Goal: Information Seeking & Learning: Learn about a topic

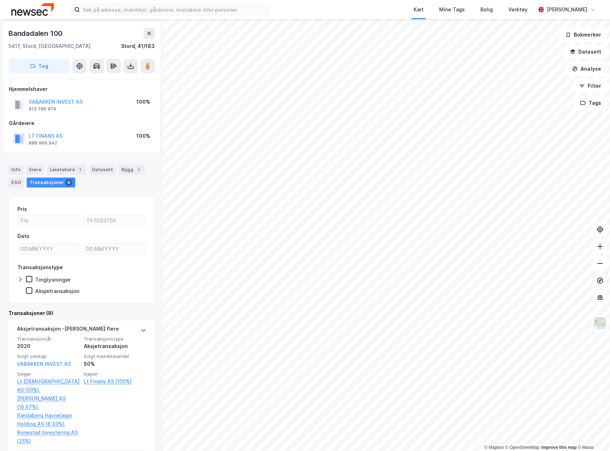
click at [45, 15] on img at bounding box center [32, 9] width 43 height 12
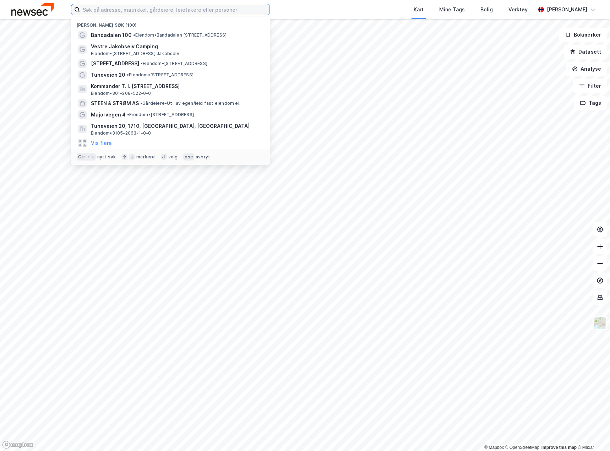
click at [125, 10] on input at bounding box center [175, 9] width 190 height 11
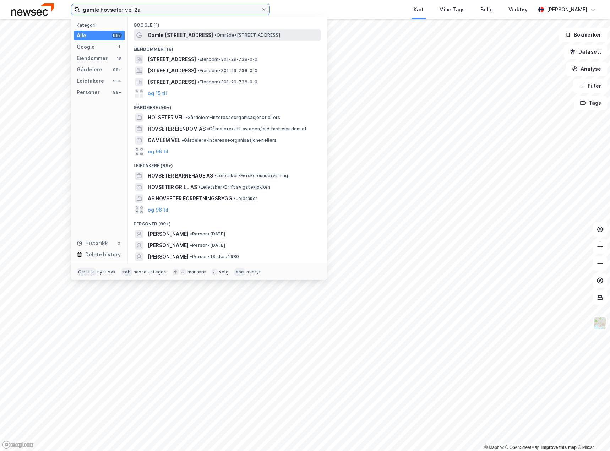
type input "gamle hovseter vei 2a"
click at [174, 36] on span "Gamle [STREET_ADDRESS]" at bounding box center [180, 35] width 65 height 9
